Goal: Information Seeking & Learning: Learn about a topic

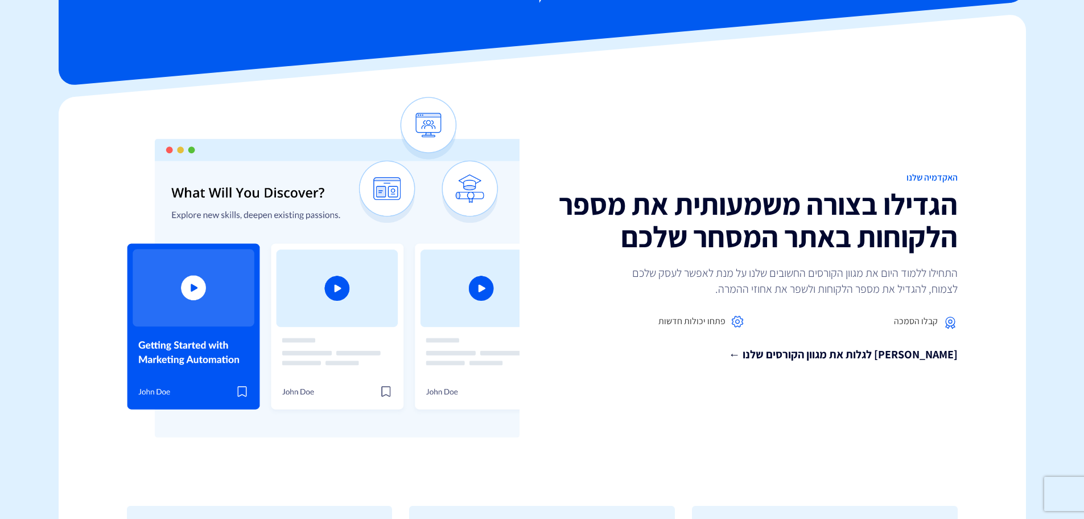
scroll to position [228, 0]
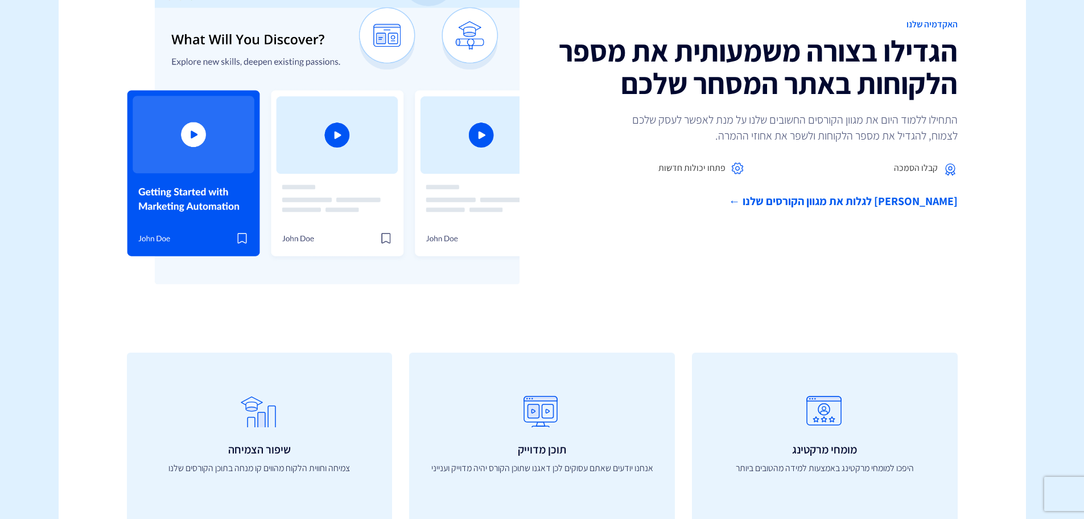
click at [869, 202] on link "[PERSON_NAME] לגלות את מגוון הקורסים שלנו ←" at bounding box center [754, 201] width 407 height 17
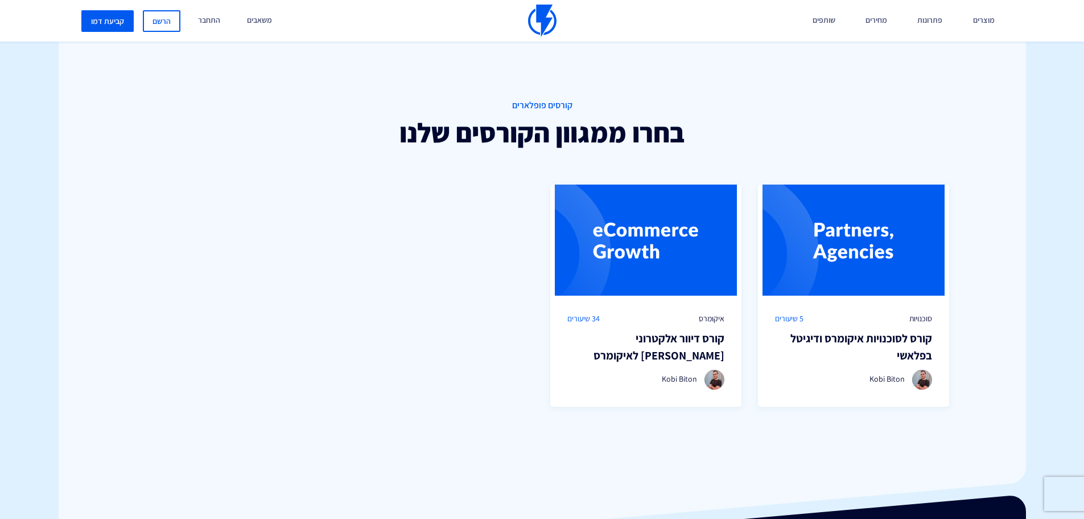
scroll to position [782, 0]
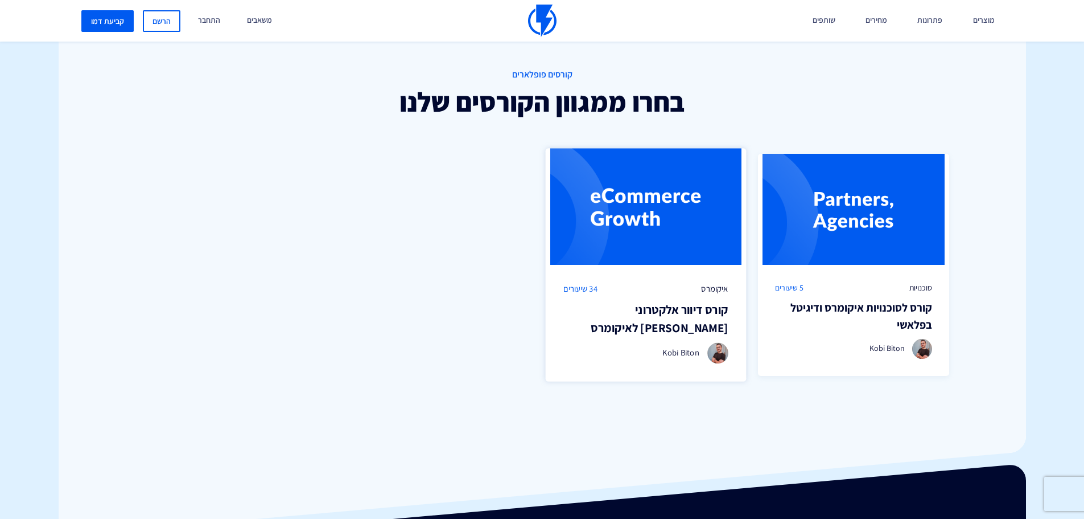
click at [670, 327] on h3 "קורס דיוור אלקטרוני [PERSON_NAME] לאיקומרס" at bounding box center [646, 319] width 165 height 36
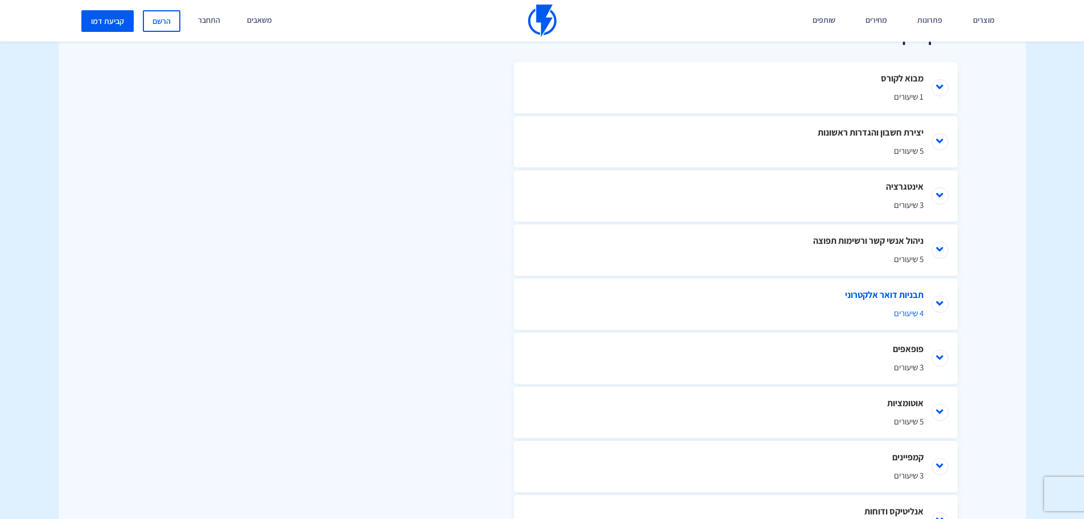
scroll to position [569, 0]
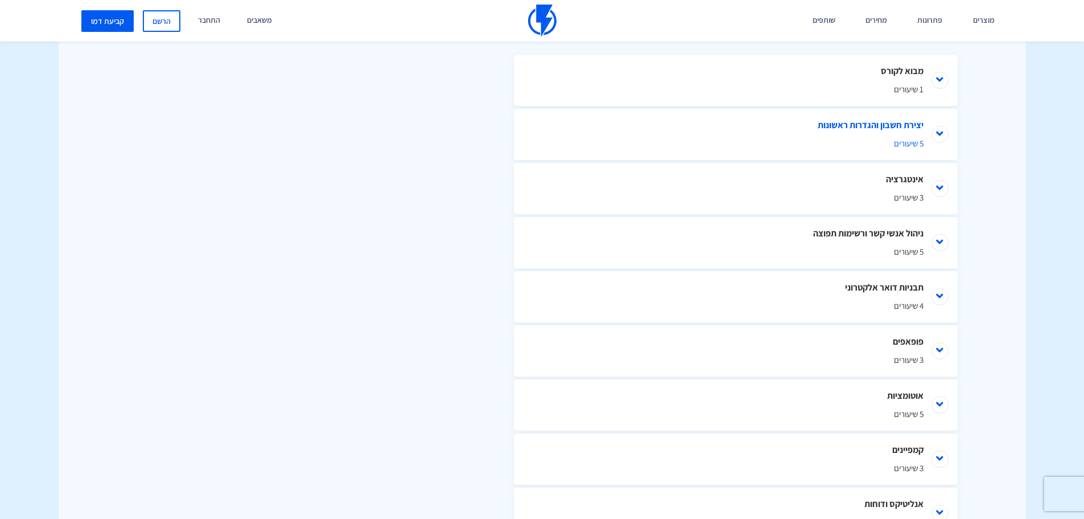
click at [838, 133] on li "יצירת חשבון והגדרות ראשונות 5 שיעורים" at bounding box center [736, 134] width 444 height 51
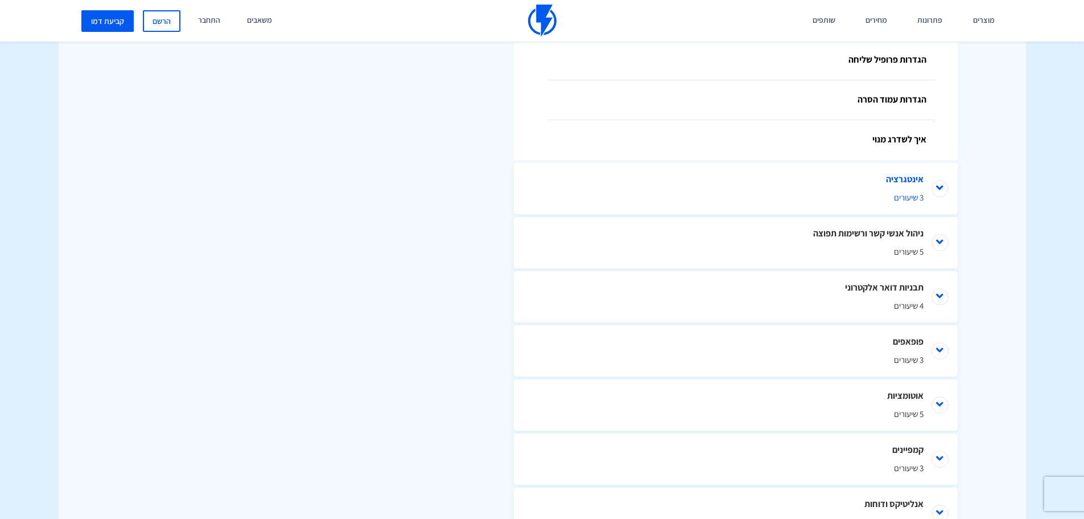
click at [864, 196] on span "3 שיעורים" at bounding box center [736, 197] width 376 height 12
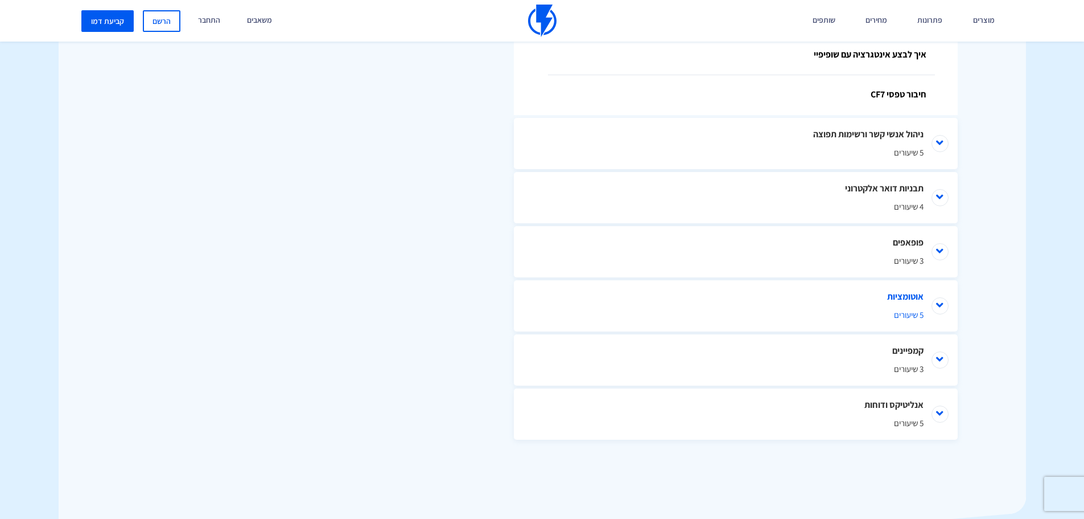
scroll to position [1002, 0]
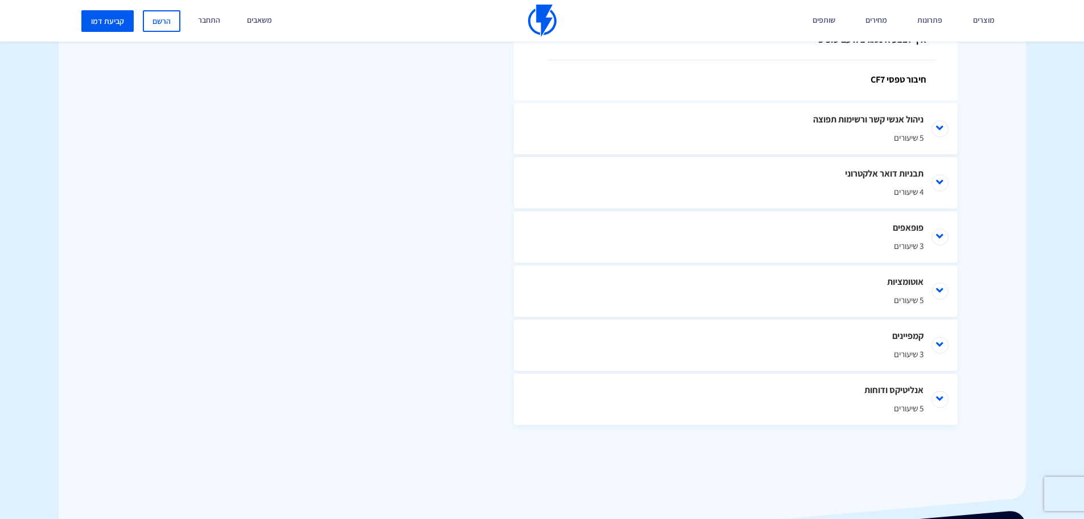
click at [835, 284] on li "אוטומציות 5 שיעורים" at bounding box center [736, 290] width 444 height 51
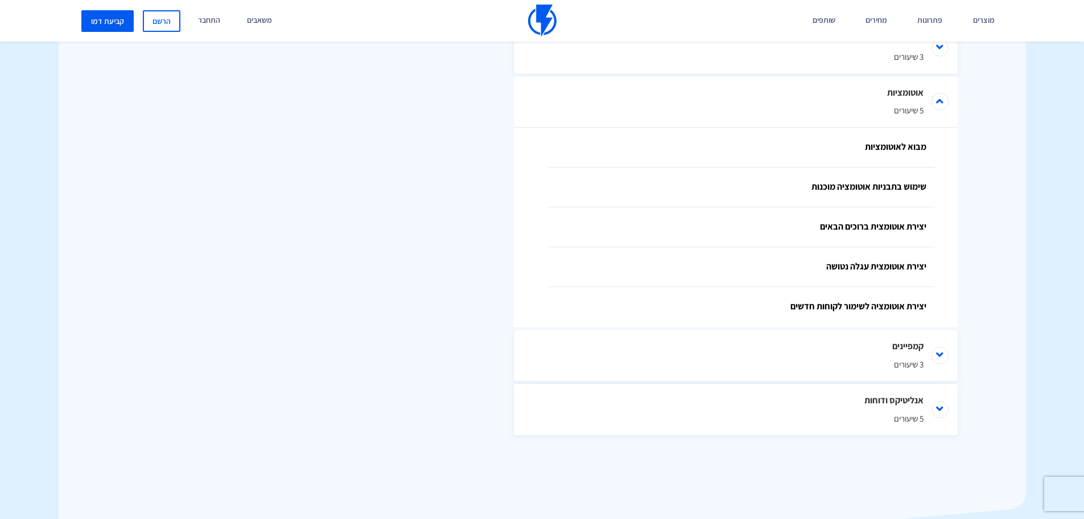
scroll to position [1201, 0]
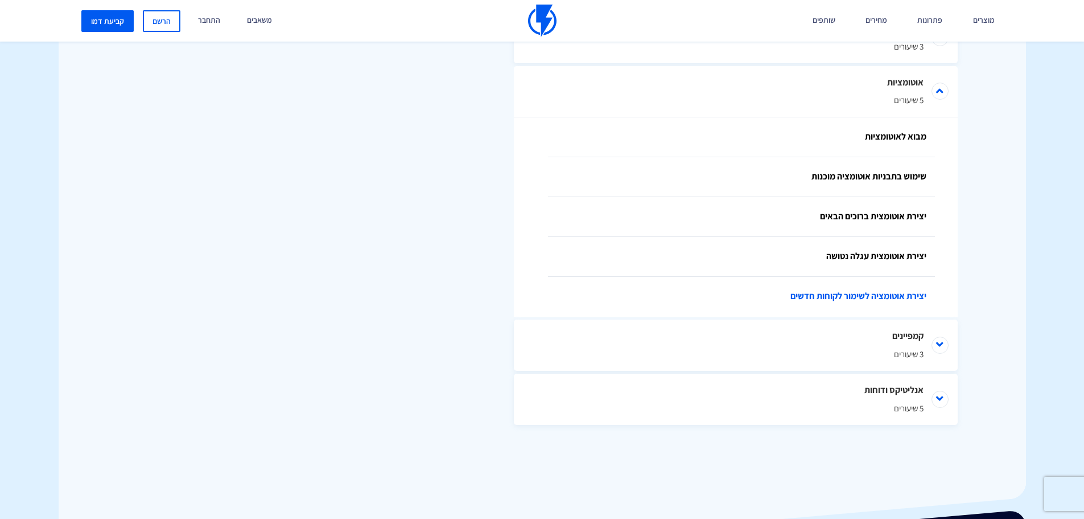
click at [831, 302] on link "יצירת אוטומציה לשימור לקוחות חדשים" at bounding box center [741, 297] width 387 height 40
